Goal: Navigation & Orientation: Find specific page/section

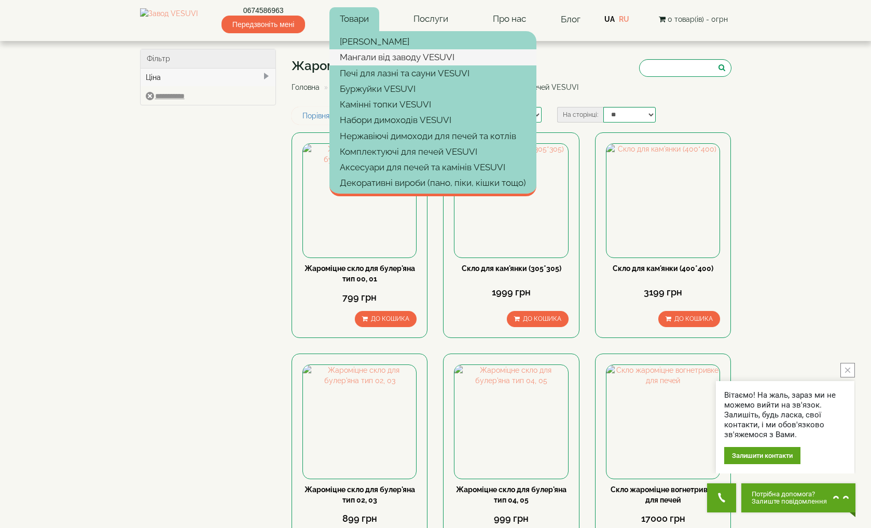
click at [376, 60] on link "Мангали від заводу VESUVI" at bounding box center [433, 57] width 207 height 16
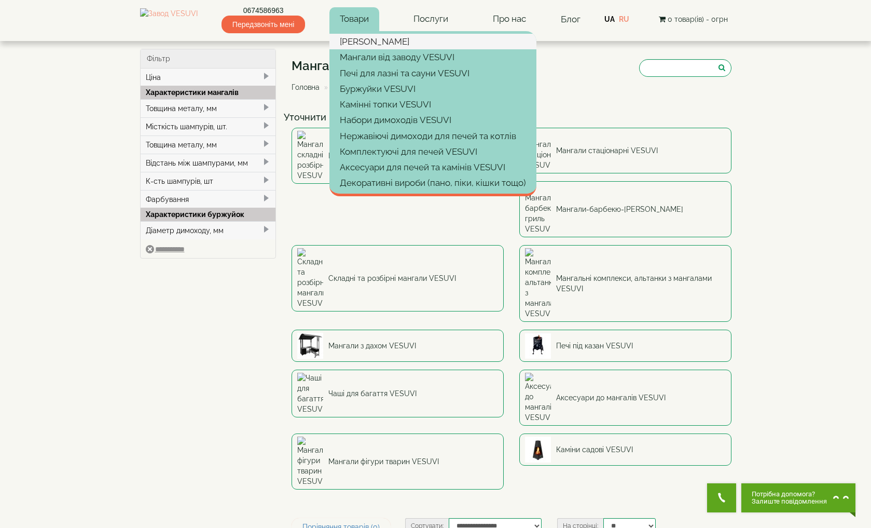
click at [372, 39] on link "[PERSON_NAME]" at bounding box center [433, 42] width 207 height 16
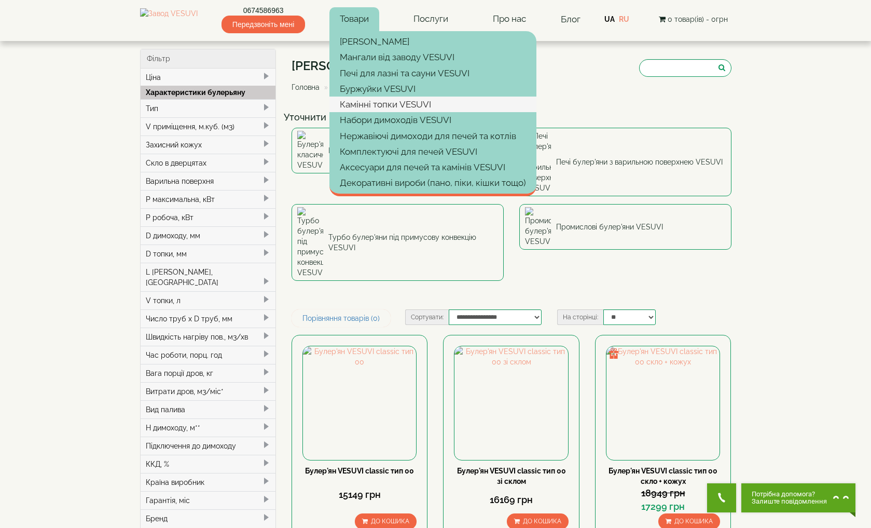
scroll to position [0, 1]
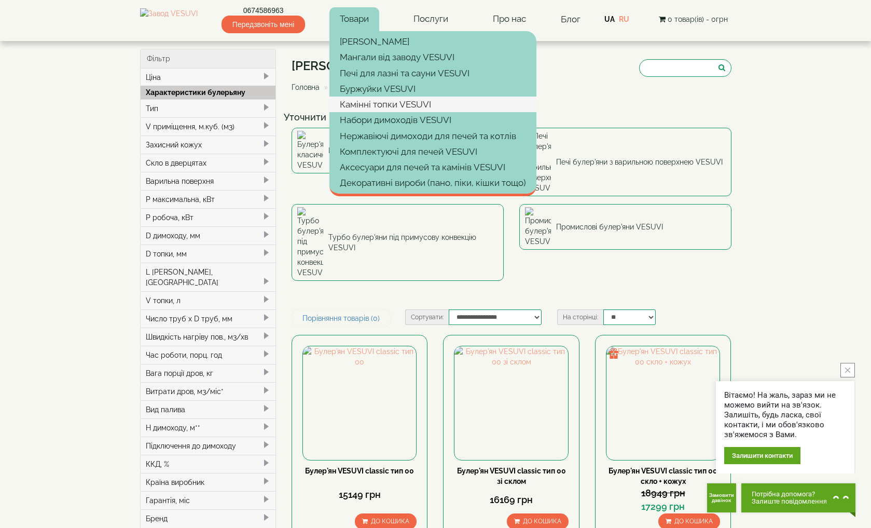
click at [377, 106] on link "Камінні топки VESUVI" at bounding box center [433, 105] width 207 height 16
